Goal: Task Accomplishment & Management: Complete application form

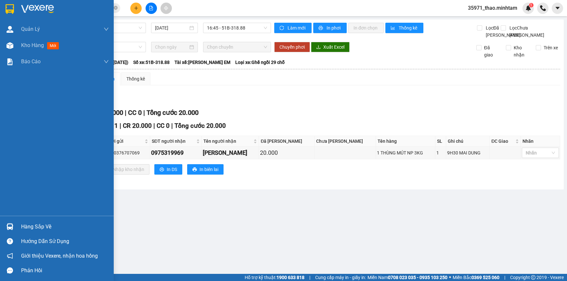
click at [33, 44] on span "Kho hàng" at bounding box center [32, 45] width 23 height 6
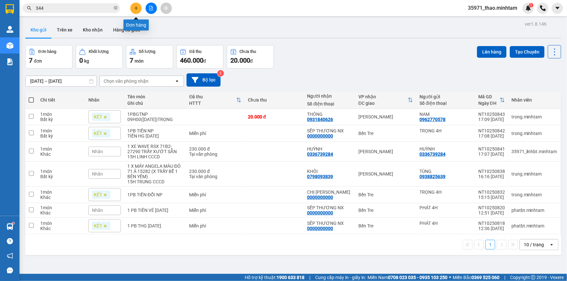
click at [134, 9] on icon "plus" at bounding box center [136, 8] width 5 height 5
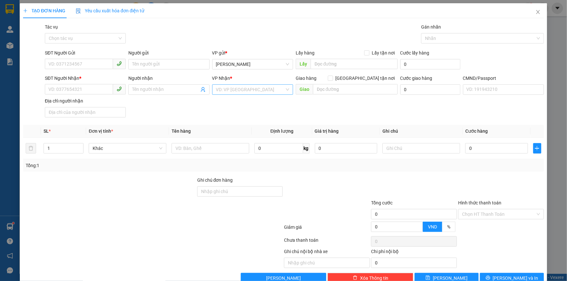
click at [241, 93] on input "search" at bounding box center [250, 90] width 69 height 10
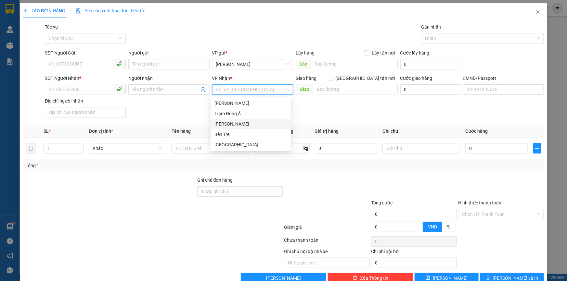
click at [251, 125] on div "Hồ Chí Minh" at bounding box center [250, 124] width 72 height 7
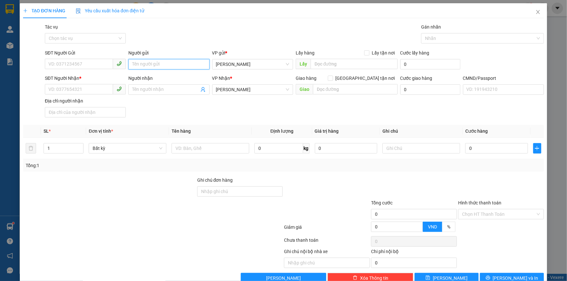
click at [150, 68] on input "Người gửi" at bounding box center [168, 64] width 81 height 10
type input "THẢO NX"
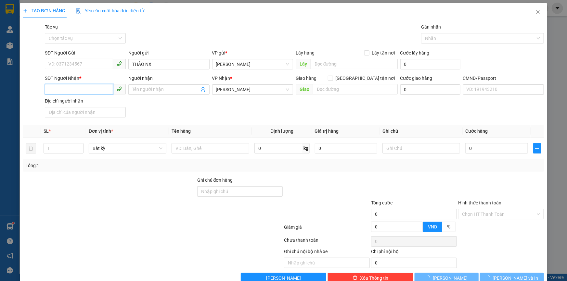
click at [84, 91] on input "SĐT Người Nhận *" at bounding box center [79, 89] width 68 height 10
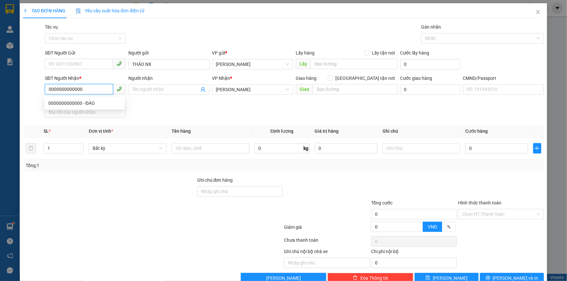
type input "0000000000000"
click at [162, 90] on input "Người nhận" at bounding box center [165, 89] width 67 height 7
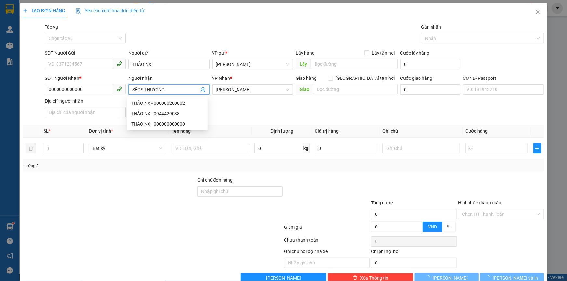
click at [138, 90] on input "SÊOS THƯƠNG" at bounding box center [165, 89] width 67 height 7
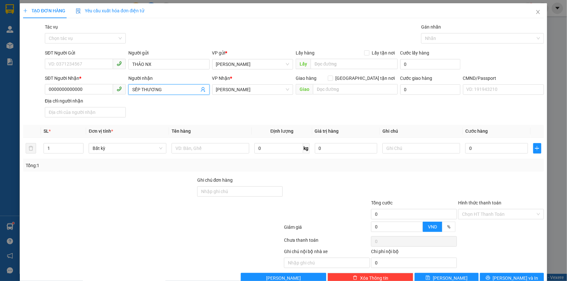
type input "SẾP THƯƠNG"
click at [192, 148] on input "text" at bounding box center [211, 148] width 78 height 10
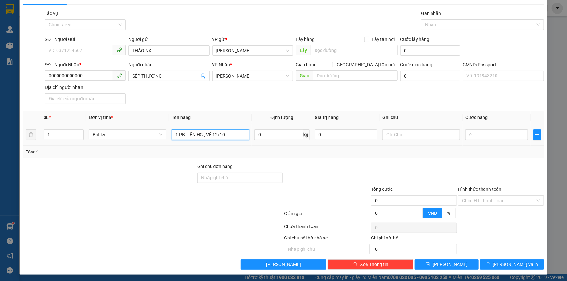
scroll to position [16, 0]
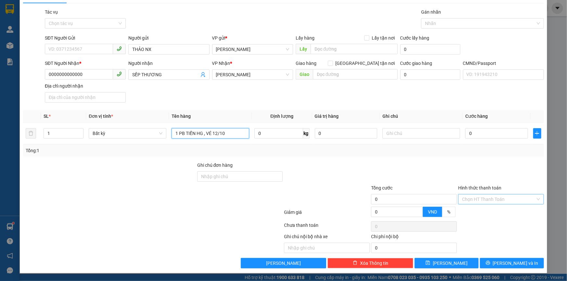
type input "1 PB TIỀN HG , VÉ 12/10"
click at [472, 198] on input "Hình thức thanh toán" at bounding box center [498, 200] width 73 height 10
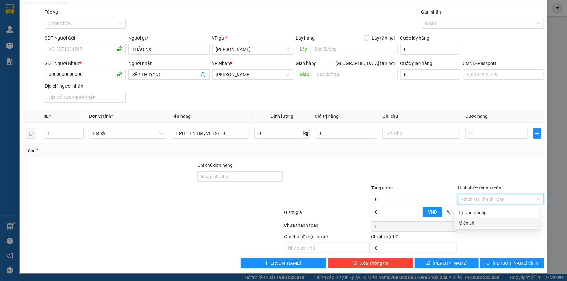
click at [484, 221] on div "Miễn phí" at bounding box center [497, 223] width 77 height 7
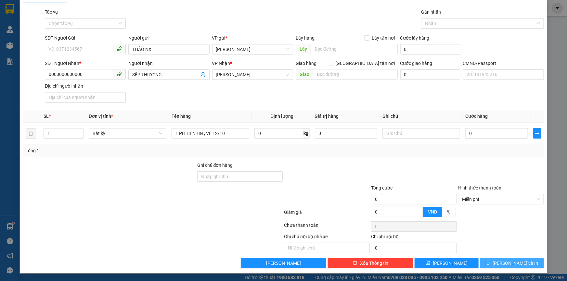
drag, startPoint x: 509, startPoint y: 264, endPoint x: 415, endPoint y: 169, distance: 133.0
click at [417, 171] on div "Transit Pickup Surcharge Ids Transit Deliver Surcharge Ids Transit Deliver Surc…" at bounding box center [283, 138] width 521 height 260
click at [238, 72] on span "Hồ Chí Minh" at bounding box center [252, 75] width 73 height 10
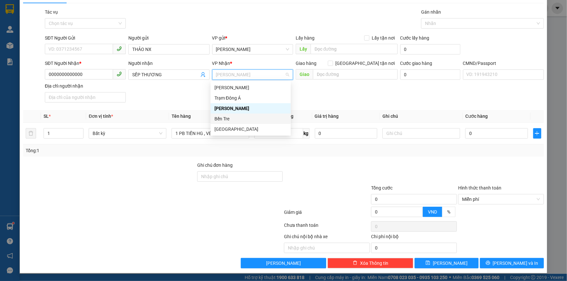
click at [233, 117] on div "Bến Tre" at bounding box center [250, 118] width 72 height 7
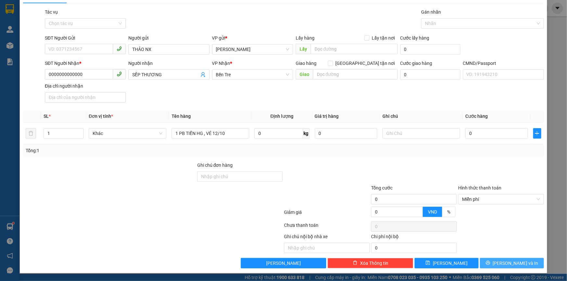
click at [513, 261] on span "Lưu và In" at bounding box center [515, 263] width 45 height 7
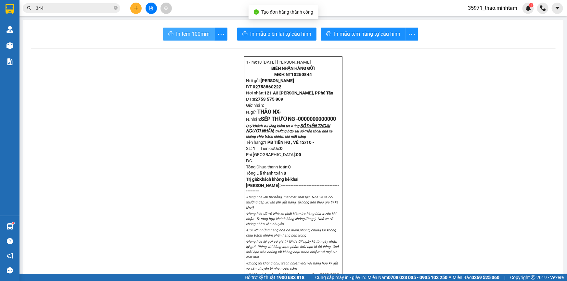
click at [178, 34] on span "In tem 100mm" at bounding box center [192, 34] width 33 height 8
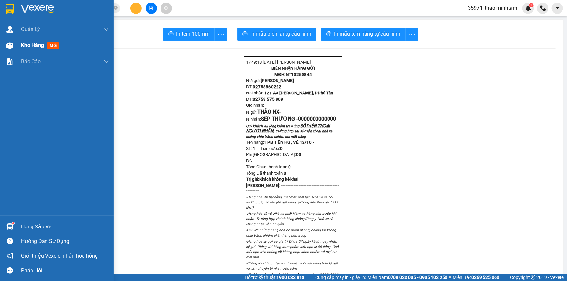
click at [35, 43] on span "Kho hàng" at bounding box center [32, 45] width 23 height 6
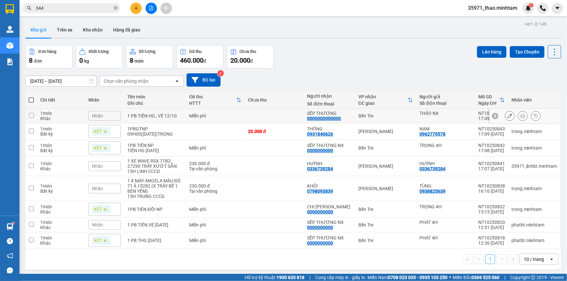
click at [105, 116] on div "Nhãn" at bounding box center [104, 116] width 32 height 10
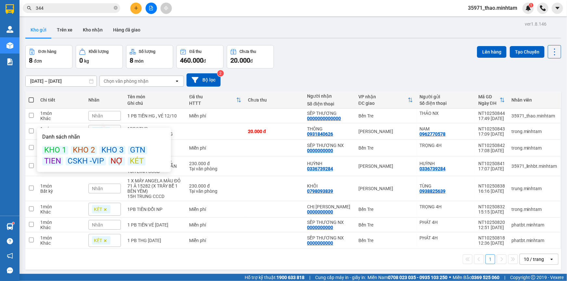
click at [136, 159] on div "KÉT" at bounding box center [137, 161] width 18 height 8
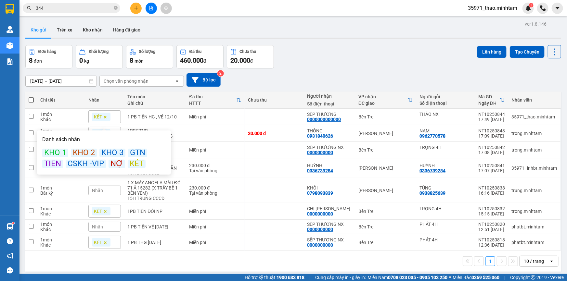
click at [285, 63] on div "Đơn hàng 8 đơn Khối lượng 0 kg Số lượng 8 món Đã thu 460.000 đ Chưa thu 20.000 …" at bounding box center [293, 56] width 536 height 23
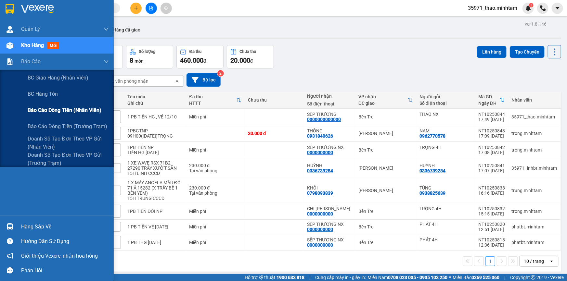
click at [71, 113] on span "Báo cáo dòng tiền (nhân viên)" at bounding box center [65, 110] width 74 height 8
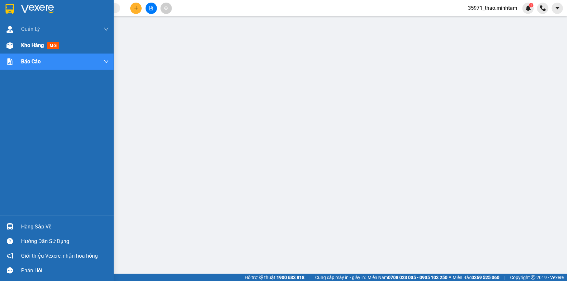
click at [25, 43] on span "Kho hàng" at bounding box center [32, 45] width 23 height 6
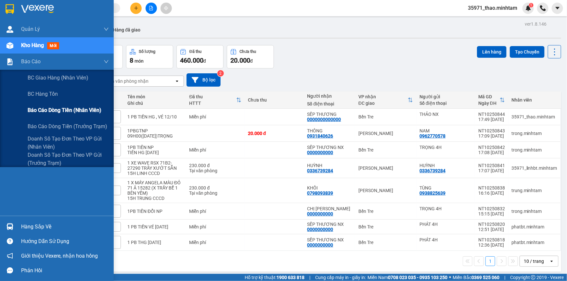
click at [42, 110] on span "Báo cáo dòng tiền (nhân viên)" at bounding box center [65, 110] width 74 height 8
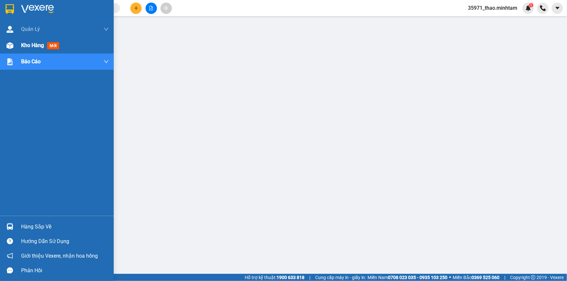
drag, startPoint x: 36, startPoint y: 43, endPoint x: 112, endPoint y: 0, distance: 87.6
click at [36, 43] on span "Kho hàng" at bounding box center [32, 45] width 23 height 6
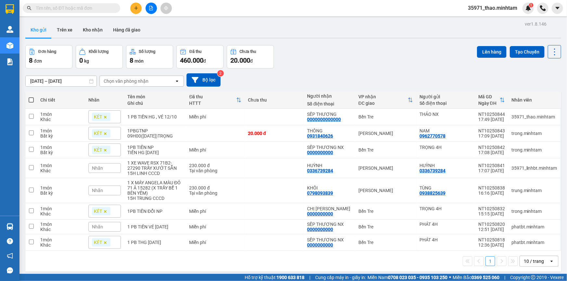
click at [497, 6] on span "35971_thao.minhtam" at bounding box center [493, 8] width 60 height 8
click at [494, 18] on span "Đăng xuất" at bounding box center [496, 20] width 46 height 7
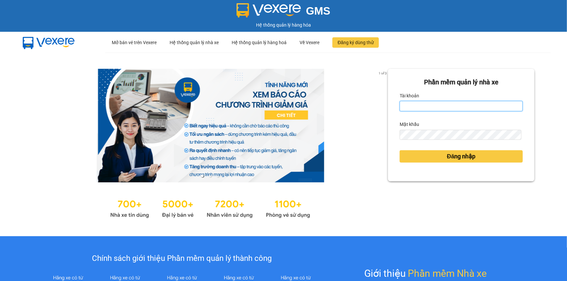
click at [424, 103] on input "Tài khoản" at bounding box center [461, 106] width 123 height 10
type input "T"
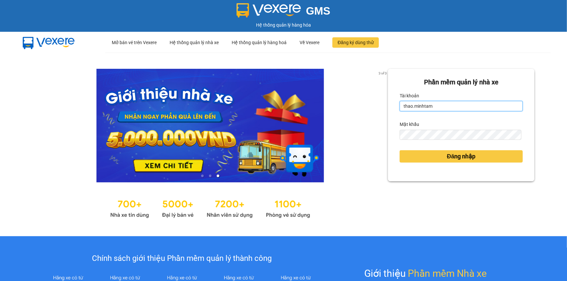
type input "thao.minhtam"
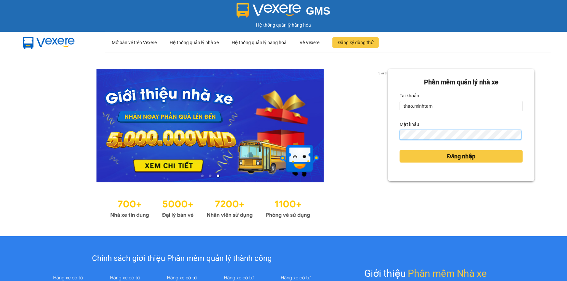
click at [400, 150] on button "Đăng nhập" at bounding box center [461, 156] width 123 height 12
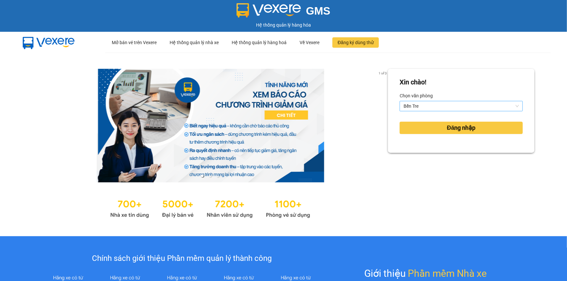
click at [436, 107] on span "Bến Tre" at bounding box center [461, 106] width 115 height 10
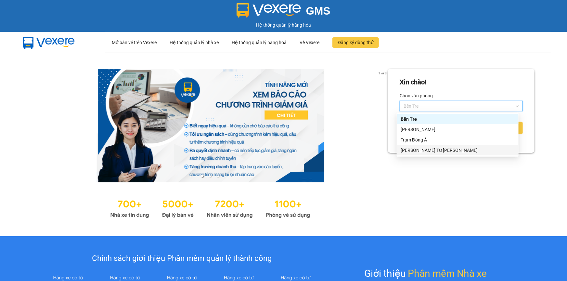
click at [427, 149] on div "[PERSON_NAME]" at bounding box center [458, 150] width 114 height 7
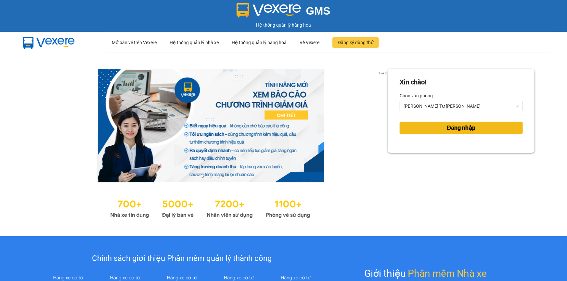
click at [437, 127] on button "Đăng nhập" at bounding box center [461, 128] width 123 height 12
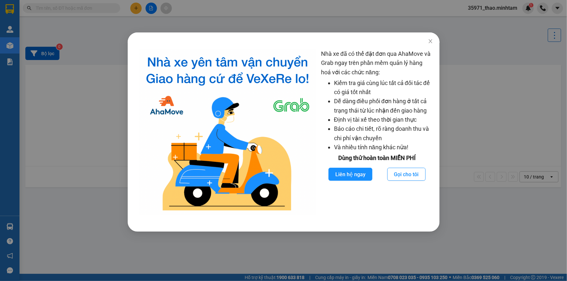
click at [63, 69] on div "Nhà xe đã có thể đặt đơn qua AhaMove và Grab ngay trên phần mềm quản lý hàng ho…" at bounding box center [283, 140] width 567 height 281
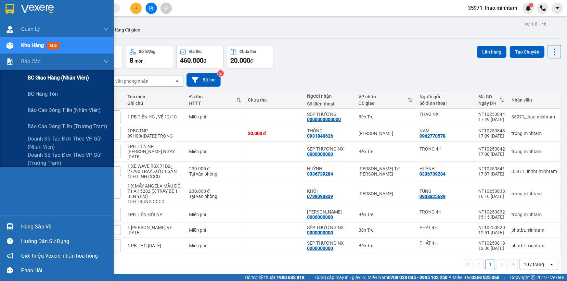
click at [49, 81] on span "BC giao hàng (nhân viên)" at bounding box center [58, 78] width 61 height 8
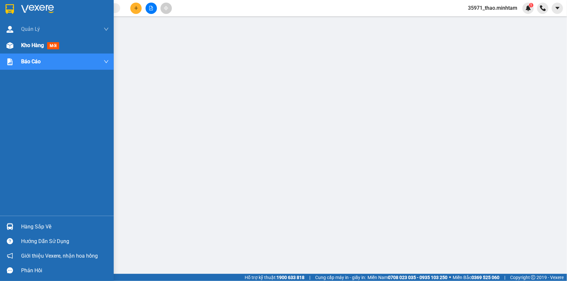
click at [34, 43] on span "Kho hàng" at bounding box center [32, 45] width 23 height 6
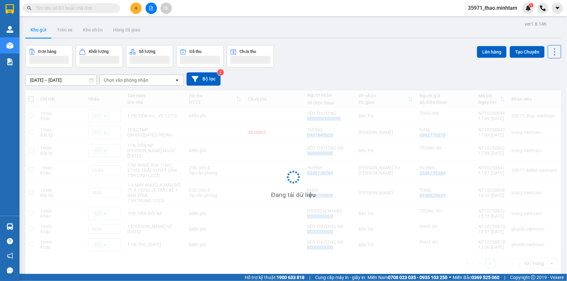
click at [487, 5] on span "35971_thao.minhtam" at bounding box center [493, 8] width 60 height 8
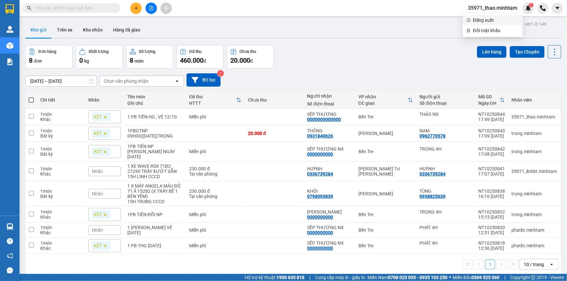
click at [487, 19] on span "Đăng xuất" at bounding box center [496, 20] width 46 height 7
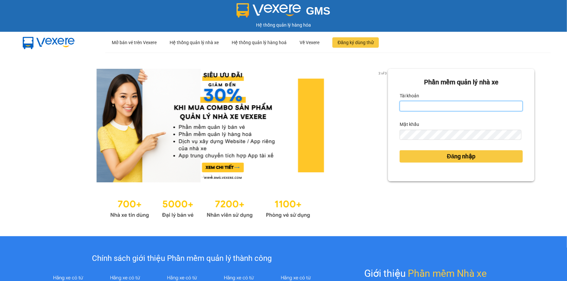
click at [415, 104] on input "Tài khoản" at bounding box center [461, 106] width 123 height 10
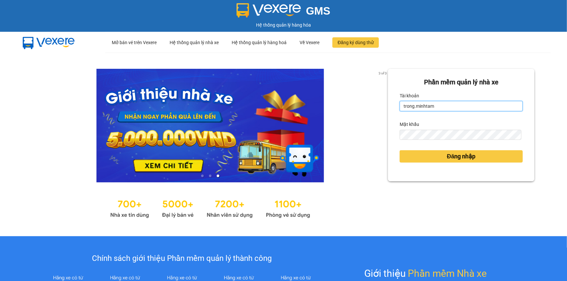
type input "trong.minhtam"
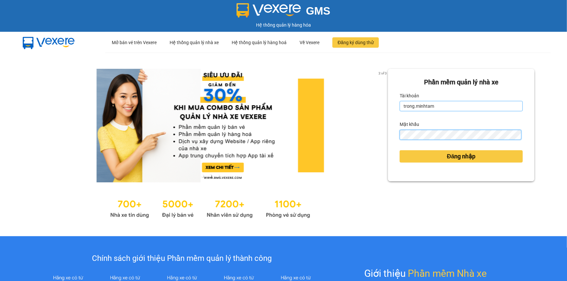
click at [400, 150] on button "Đăng nhập" at bounding box center [461, 156] width 123 height 12
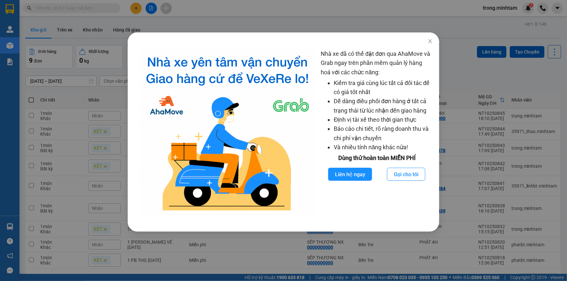
click at [58, 23] on div "Nhà xe đã có thể đặt đơn qua AhaMove và Grab ngay trên phần mềm quản lý hàng ho…" at bounding box center [283, 140] width 567 height 281
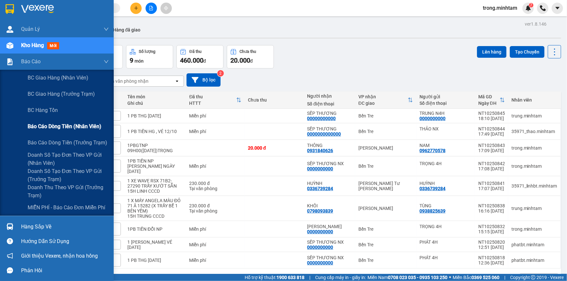
click at [68, 128] on span "Báo cáo dòng tiền (nhân viên)" at bounding box center [65, 127] width 74 height 8
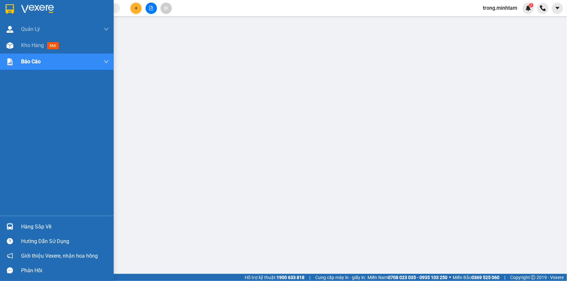
click at [48, 223] on div "Hàng sắp về" at bounding box center [65, 227] width 88 height 10
click at [26, 44] on span "Kho hàng" at bounding box center [32, 45] width 23 height 6
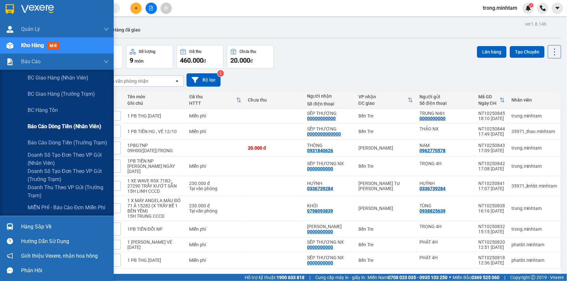
click at [69, 123] on span "Báo cáo dòng tiền (nhân viên)" at bounding box center [65, 127] width 74 height 8
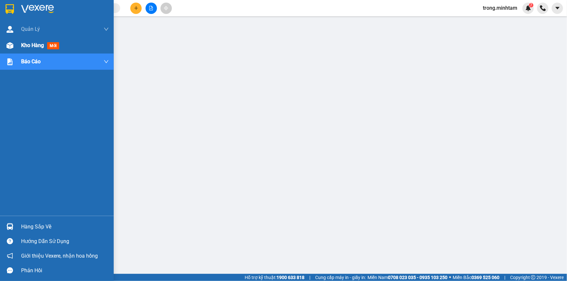
click at [34, 47] on span "Kho hàng" at bounding box center [32, 45] width 23 height 6
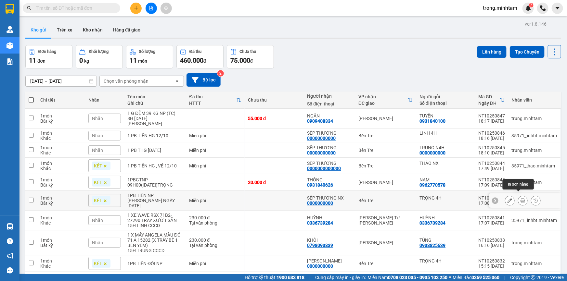
click at [518, 195] on button at bounding box center [522, 200] width 9 height 11
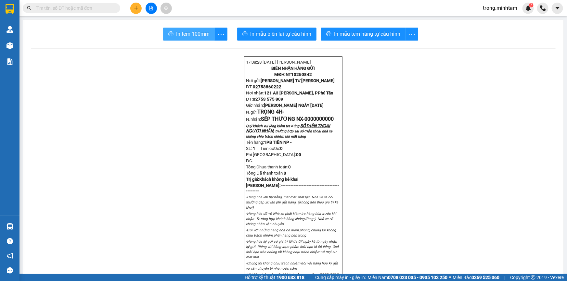
click at [176, 36] on span "In tem 100mm" at bounding box center [192, 34] width 33 height 8
click at [133, 9] on button at bounding box center [135, 8] width 11 height 11
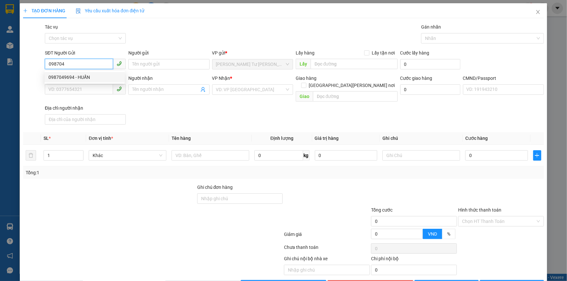
click at [71, 75] on div "0987049694 - HUẤN" at bounding box center [84, 77] width 72 height 7
type input "0987049694"
type input "HUẤN"
type input "0938370379"
type input "TUYỀN"
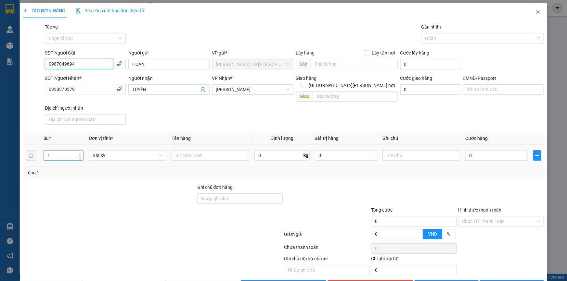
type input "0987049694"
click at [81, 152] on span "up" at bounding box center [80, 154] width 4 height 4
type input "2"
click at [183, 150] on input "text" at bounding box center [211, 155] width 78 height 10
type input "2THUNGNP(36/26KG)"
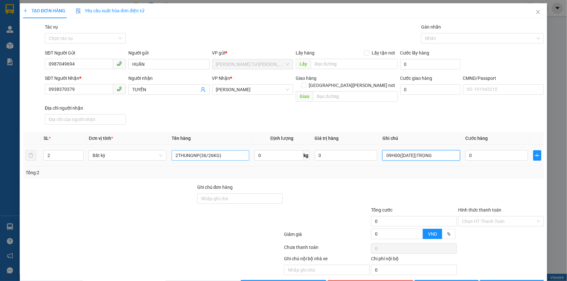
type input "09H00(13/10/2025)TRỌNG"
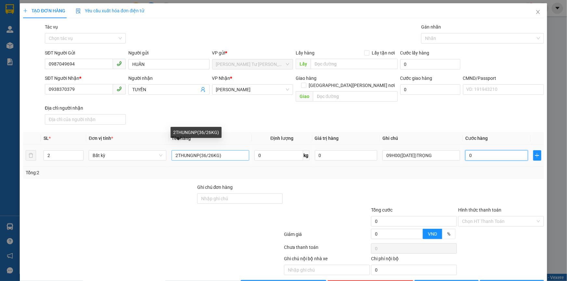
type input "1"
type input "10"
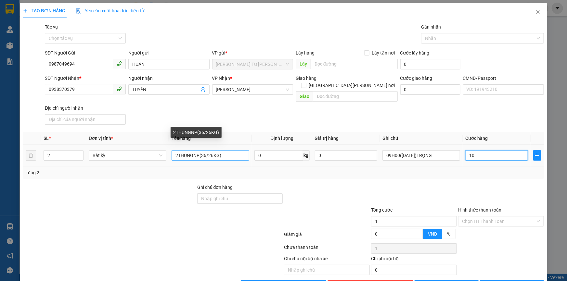
type input "10"
type input "100"
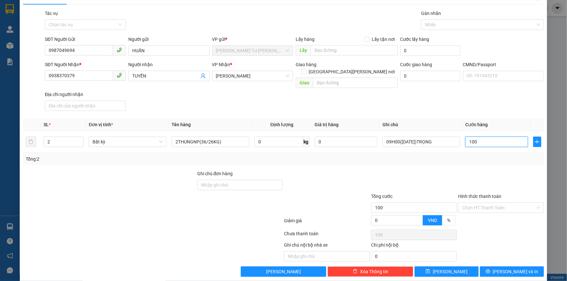
scroll to position [16, 0]
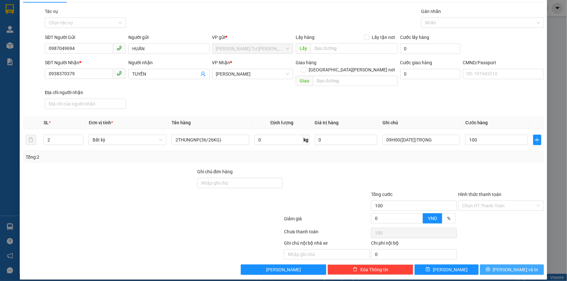
click at [487, 265] on button "Lưu và In" at bounding box center [512, 270] width 64 height 10
type input "100.000"
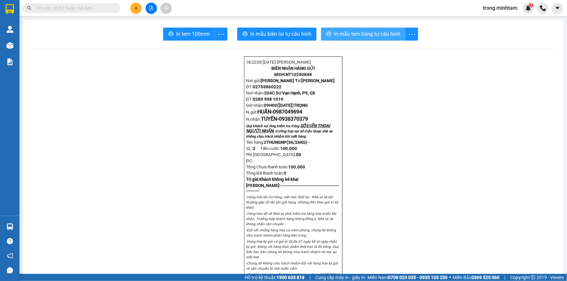
click at [328, 30] on button "In mẫu tem hàng tự cấu hình" at bounding box center [363, 34] width 84 height 13
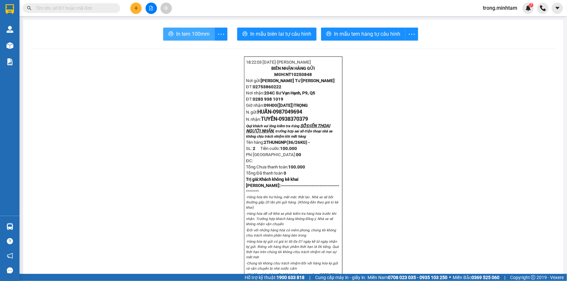
click at [193, 32] on span "In tem 100mm" at bounding box center [192, 34] width 33 height 8
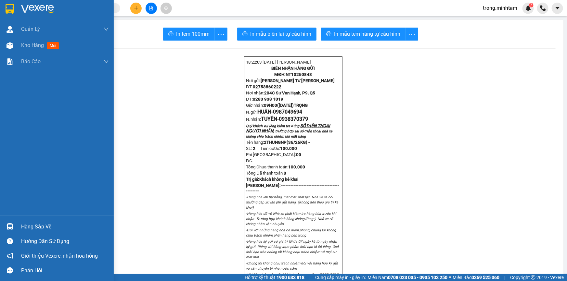
click at [39, 220] on div "Hàng sắp về" at bounding box center [57, 227] width 114 height 15
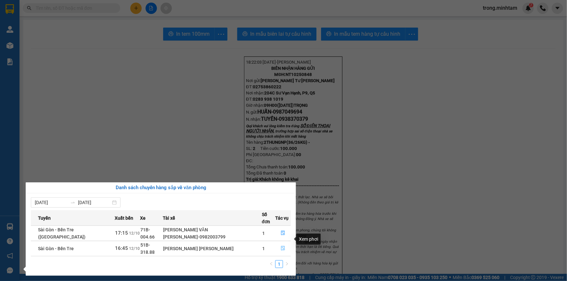
click at [282, 246] on icon "file-done" at bounding box center [283, 248] width 5 height 5
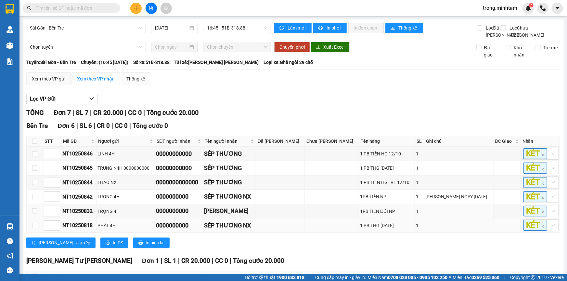
scroll to position [59, 0]
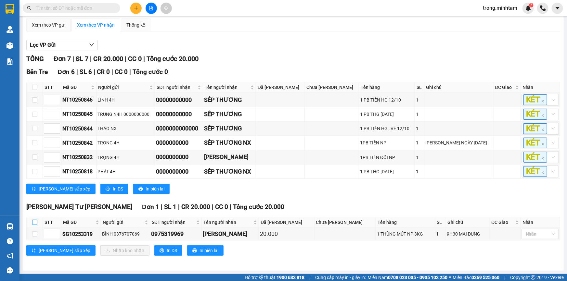
click at [36, 224] on input "checkbox" at bounding box center [34, 222] width 5 height 5
checkbox input "true"
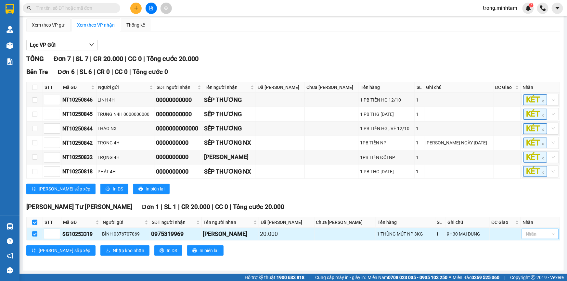
click at [531, 235] on div at bounding box center [537, 234] width 27 height 8
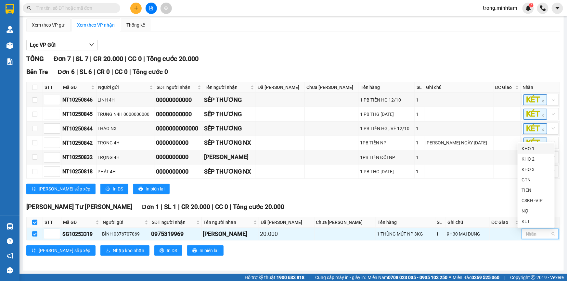
click at [527, 146] on div "KHO 1" at bounding box center [536, 148] width 29 height 7
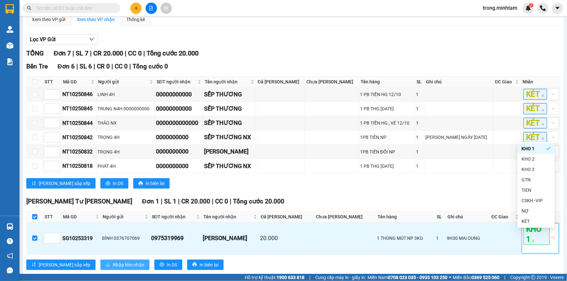
click at [113, 269] on span "Nhập kho nhận" at bounding box center [129, 265] width 32 height 7
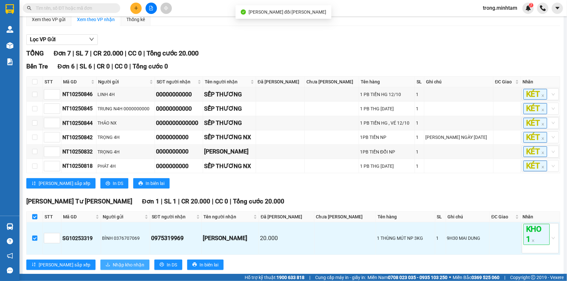
click at [113, 269] on span "Nhập kho nhận" at bounding box center [129, 265] width 32 height 7
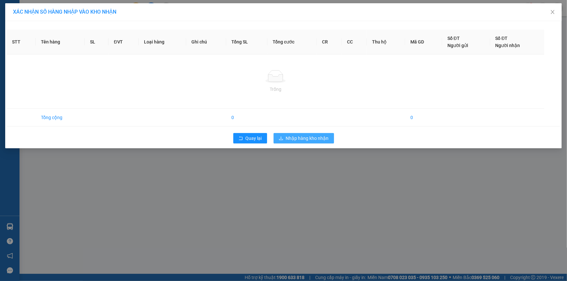
click at [297, 137] on span "Nhập hàng kho nhận" at bounding box center [307, 138] width 43 height 7
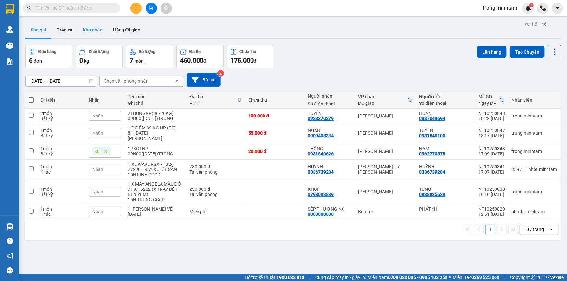
click at [87, 32] on button "Kho nhận" at bounding box center [93, 30] width 30 height 16
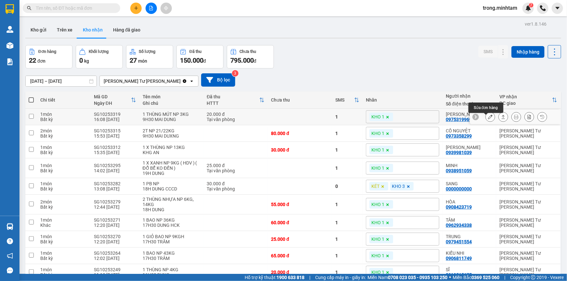
click at [488, 119] on icon at bounding box center [490, 117] width 5 height 5
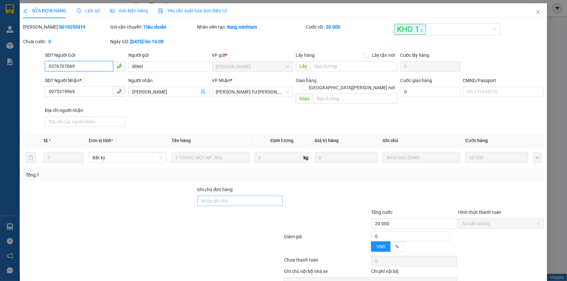
type input "0376707069"
type input "BÌNH"
type input "0975319969"
type input "KIM THOA"
type input "20.000"
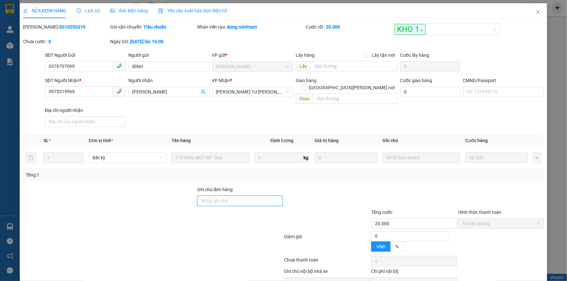
click at [214, 196] on input "Ghi chú đơn hàng" at bounding box center [240, 201] width 86 height 10
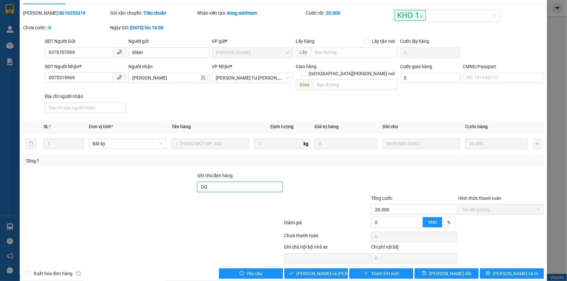
scroll to position [18, 0]
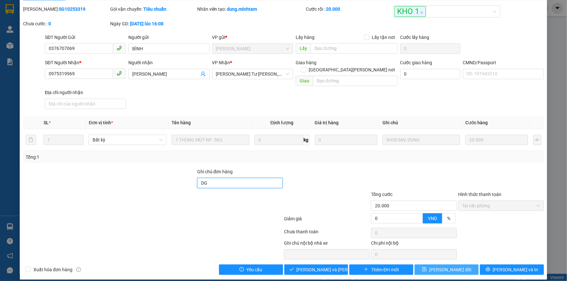
type input "DG"
click at [451, 266] on span "Lưu thay đổi" at bounding box center [450, 269] width 42 height 7
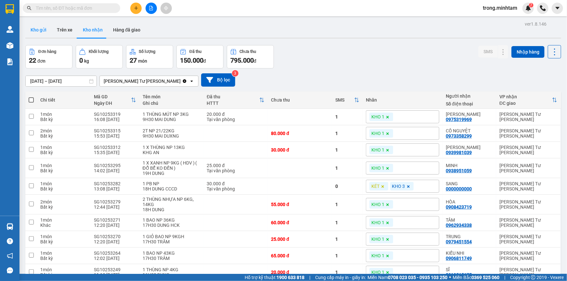
click at [39, 29] on button "Kho gửi" at bounding box center [38, 30] width 26 height 16
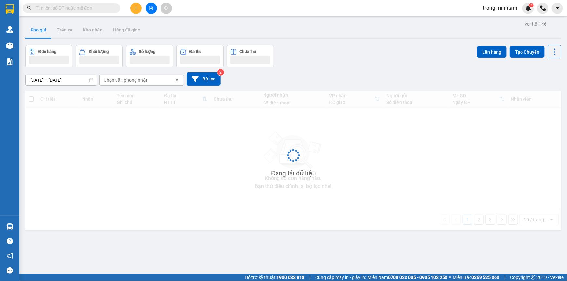
click at [58, 5] on input "text" at bounding box center [74, 8] width 77 height 7
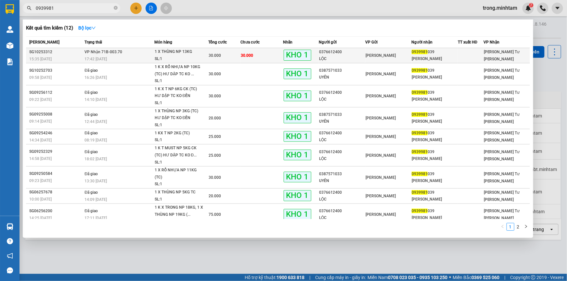
type input "0939981"
click at [157, 53] on div "1 X THÙNG NP 13KG" at bounding box center [179, 51] width 49 height 7
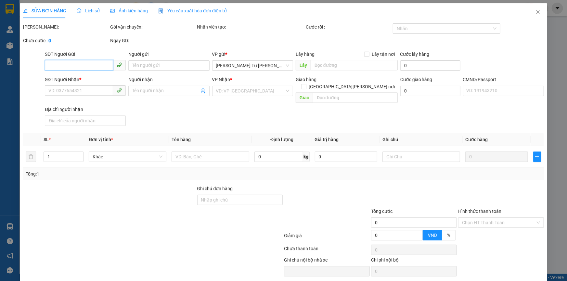
type input "0376612400"
type input "LỘC"
type input "0939981039"
type input "THANH MAI"
type input "HƯ ĐẬP KO ĐỀN KBM"
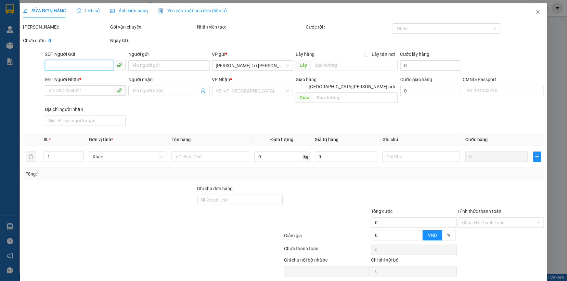
type input "30.000"
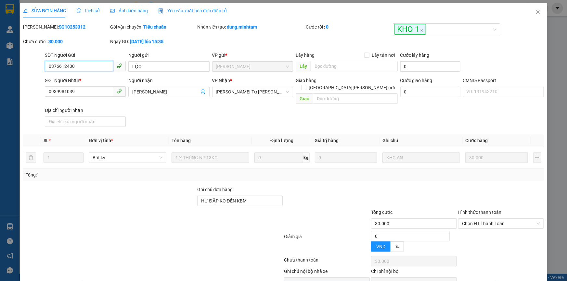
scroll to position [15, 0]
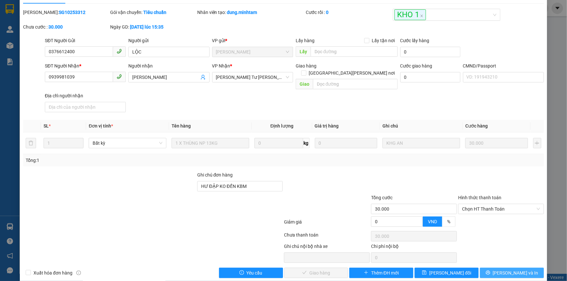
click at [523, 270] on button "Lưu và In" at bounding box center [512, 273] width 64 height 10
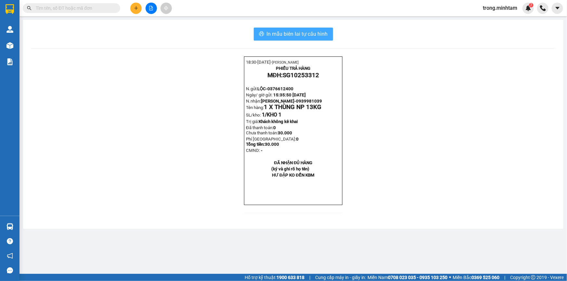
click at [302, 35] on span "In mẫu biên lai tự cấu hình" at bounding box center [297, 34] width 61 height 8
